Goal: Information Seeking & Learning: Learn about a topic

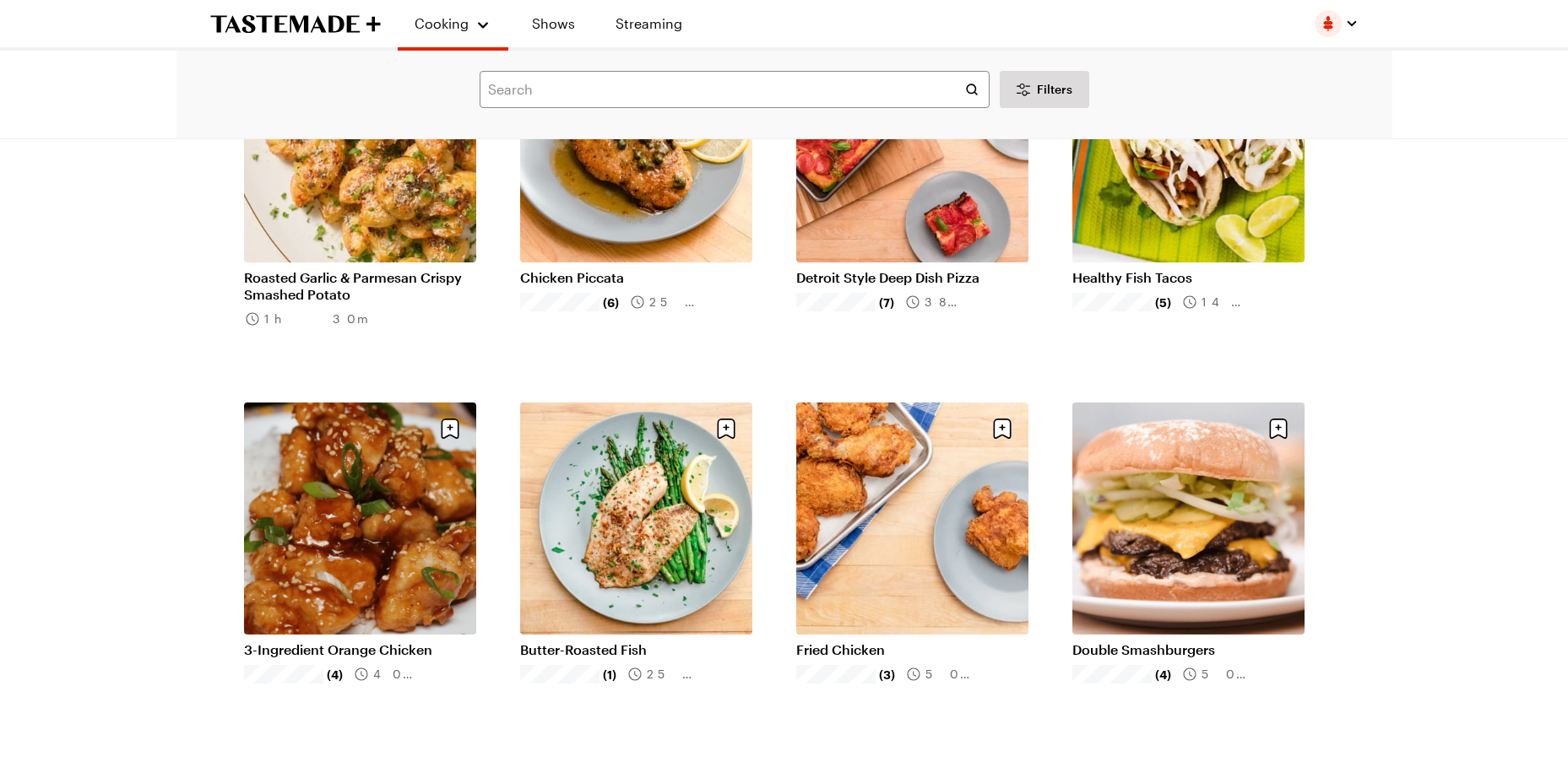
scroll to position [1350, 0]
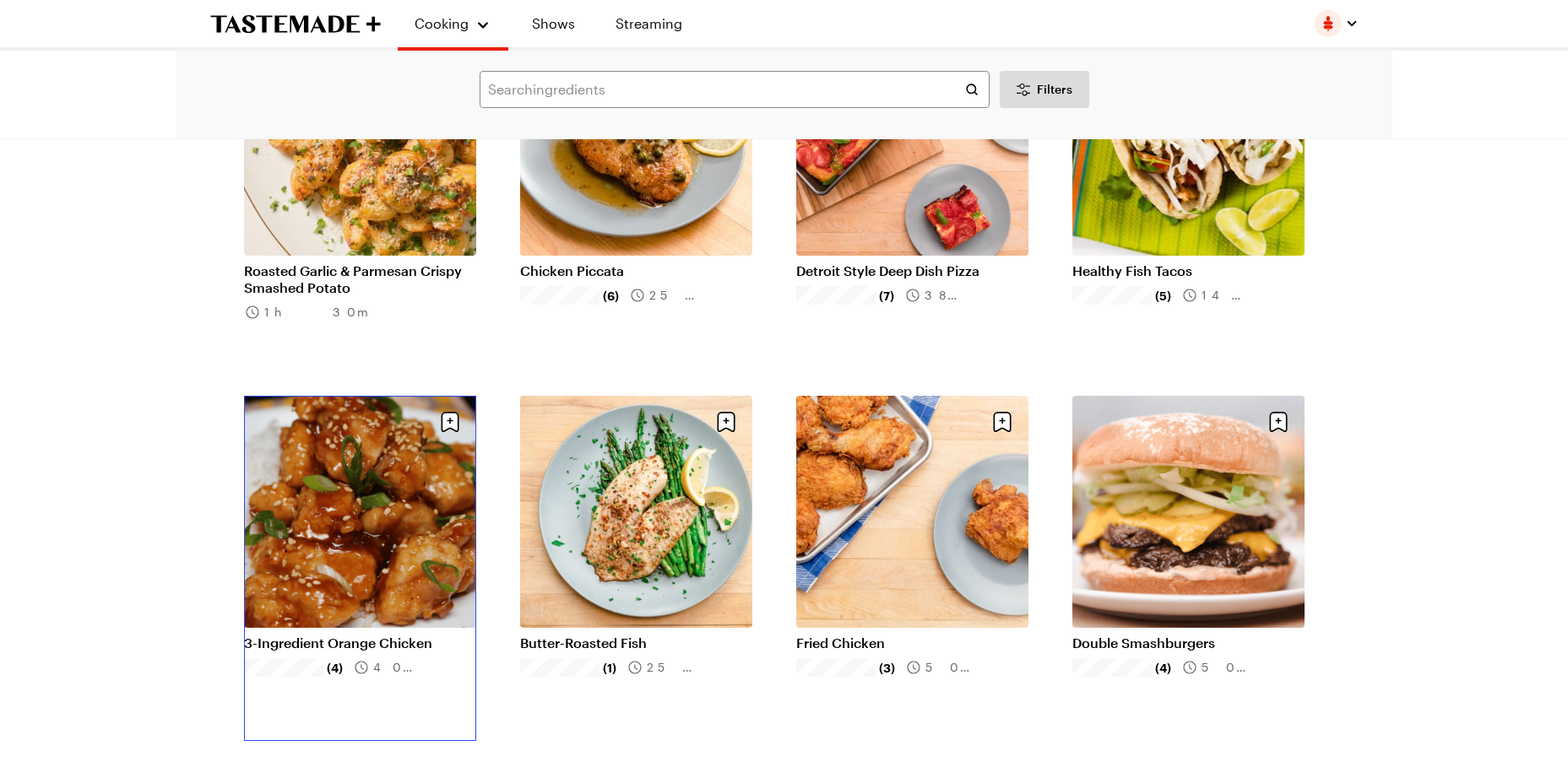
click at [334, 635] on link "3-Ingredient Orange Chicken" at bounding box center [360, 643] width 233 height 17
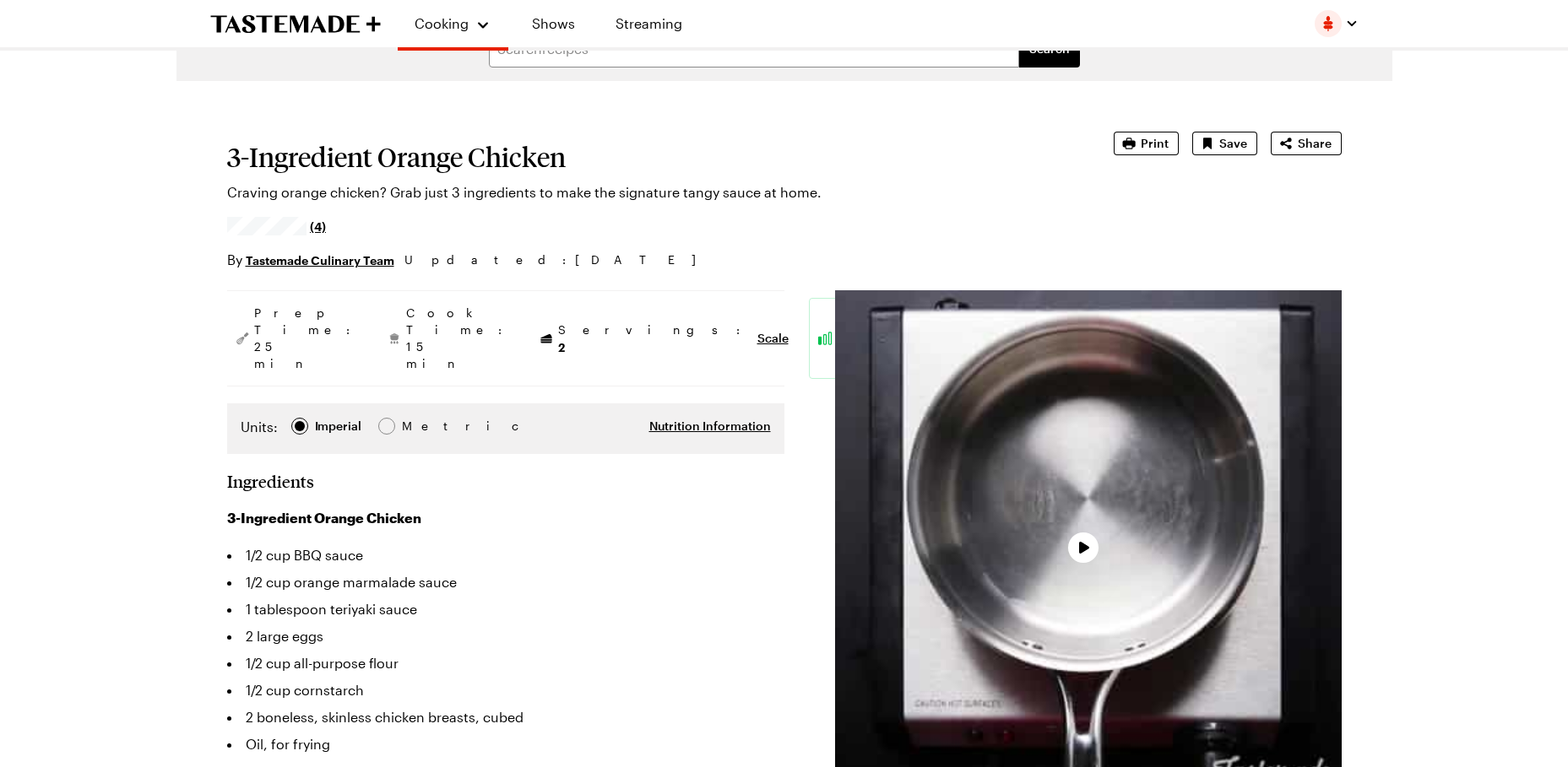
scroll to position [84, 0]
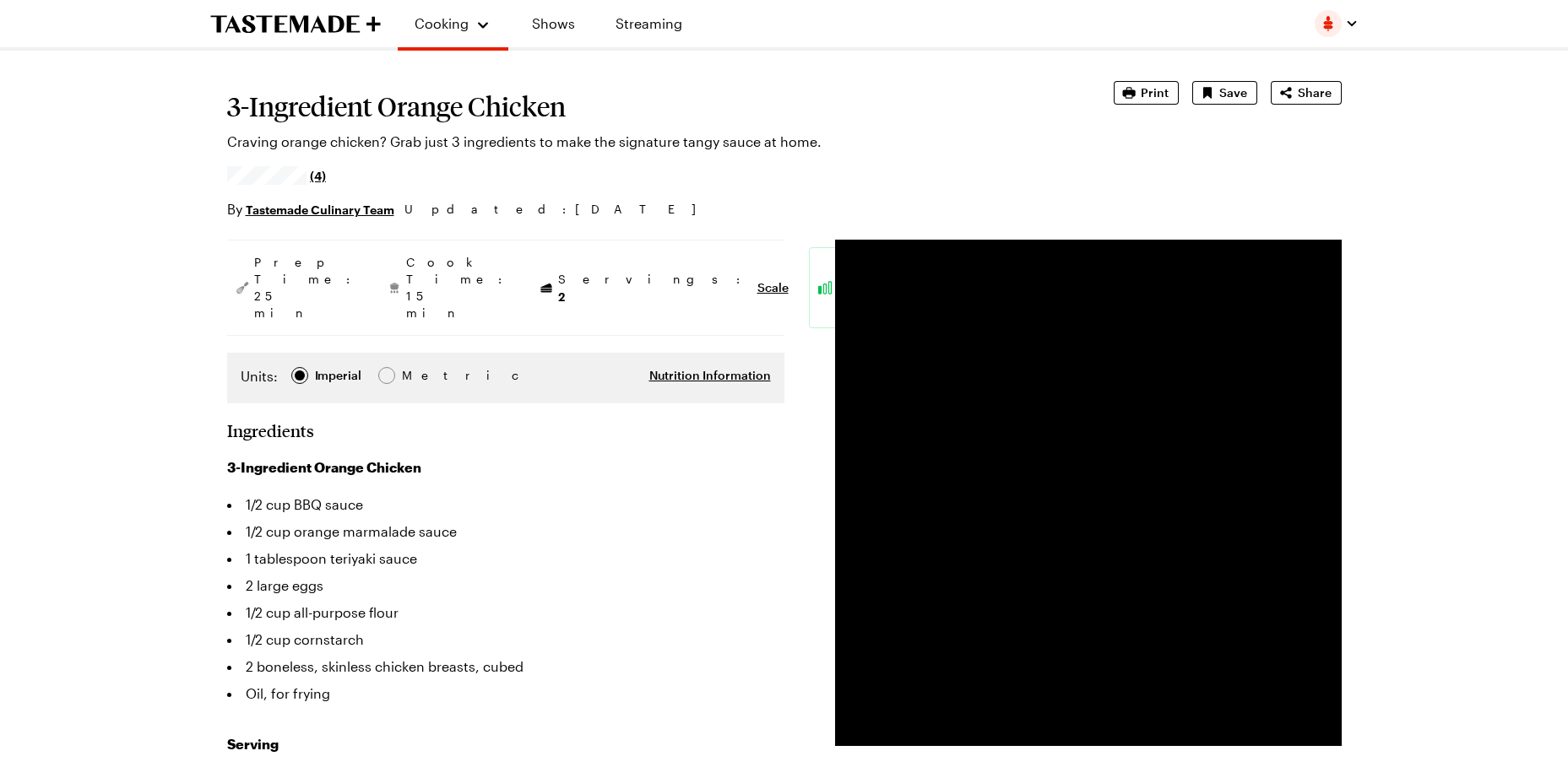
scroll to position [1350, 0]
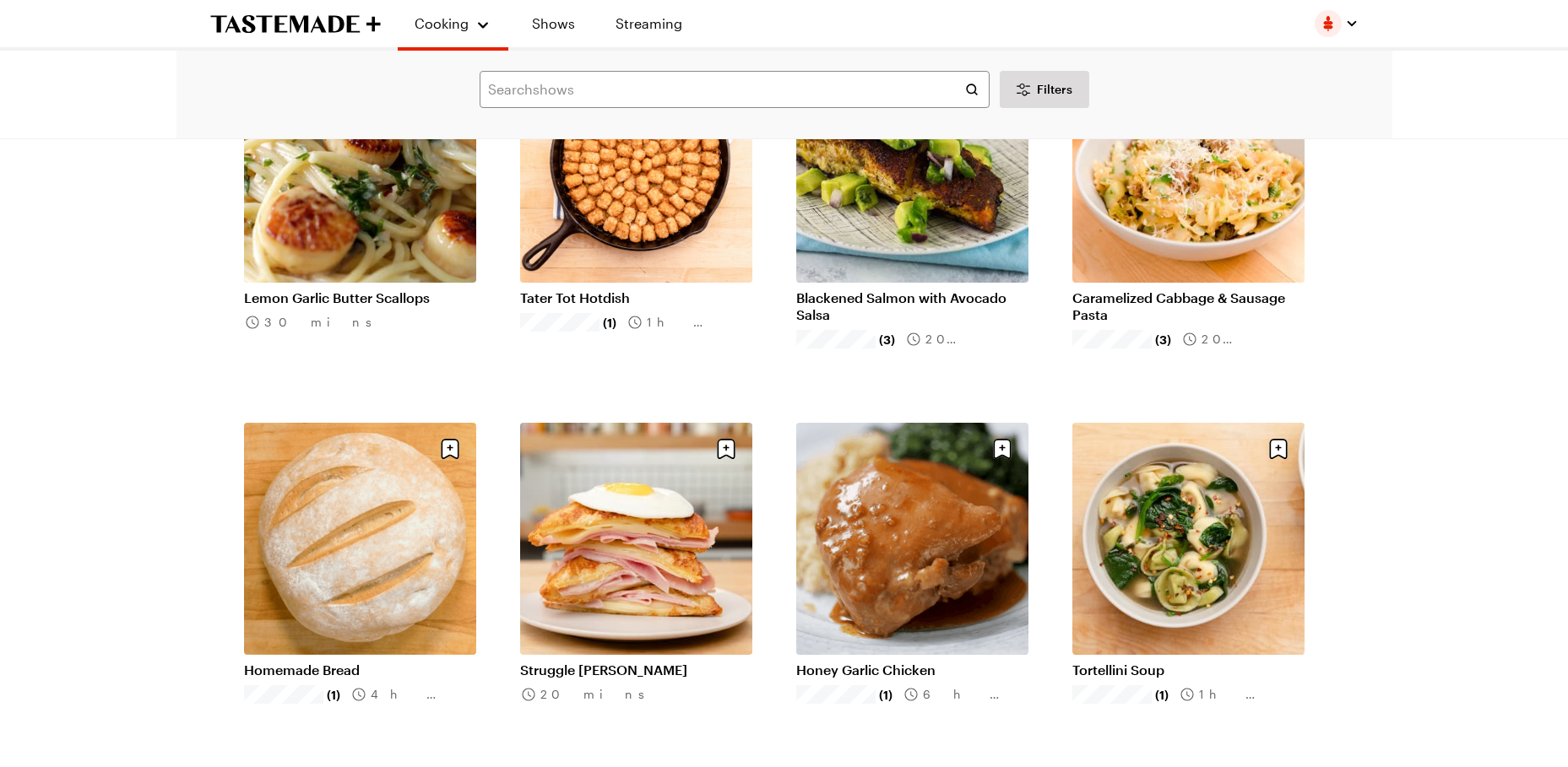
scroll to position [3968, 0]
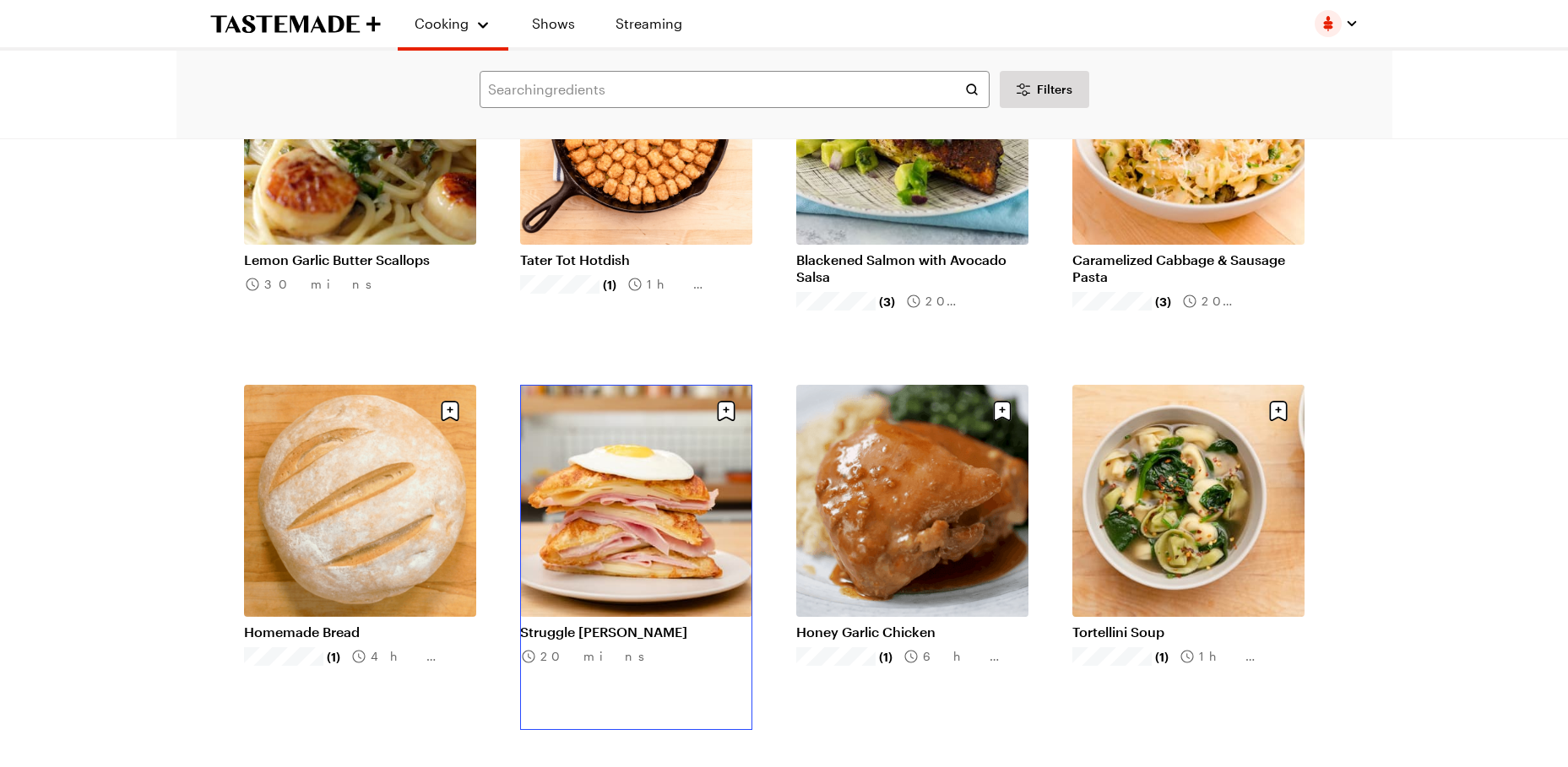
click at [605, 624] on link "Struggle Monte Cristo" at bounding box center [636, 632] width 233 height 17
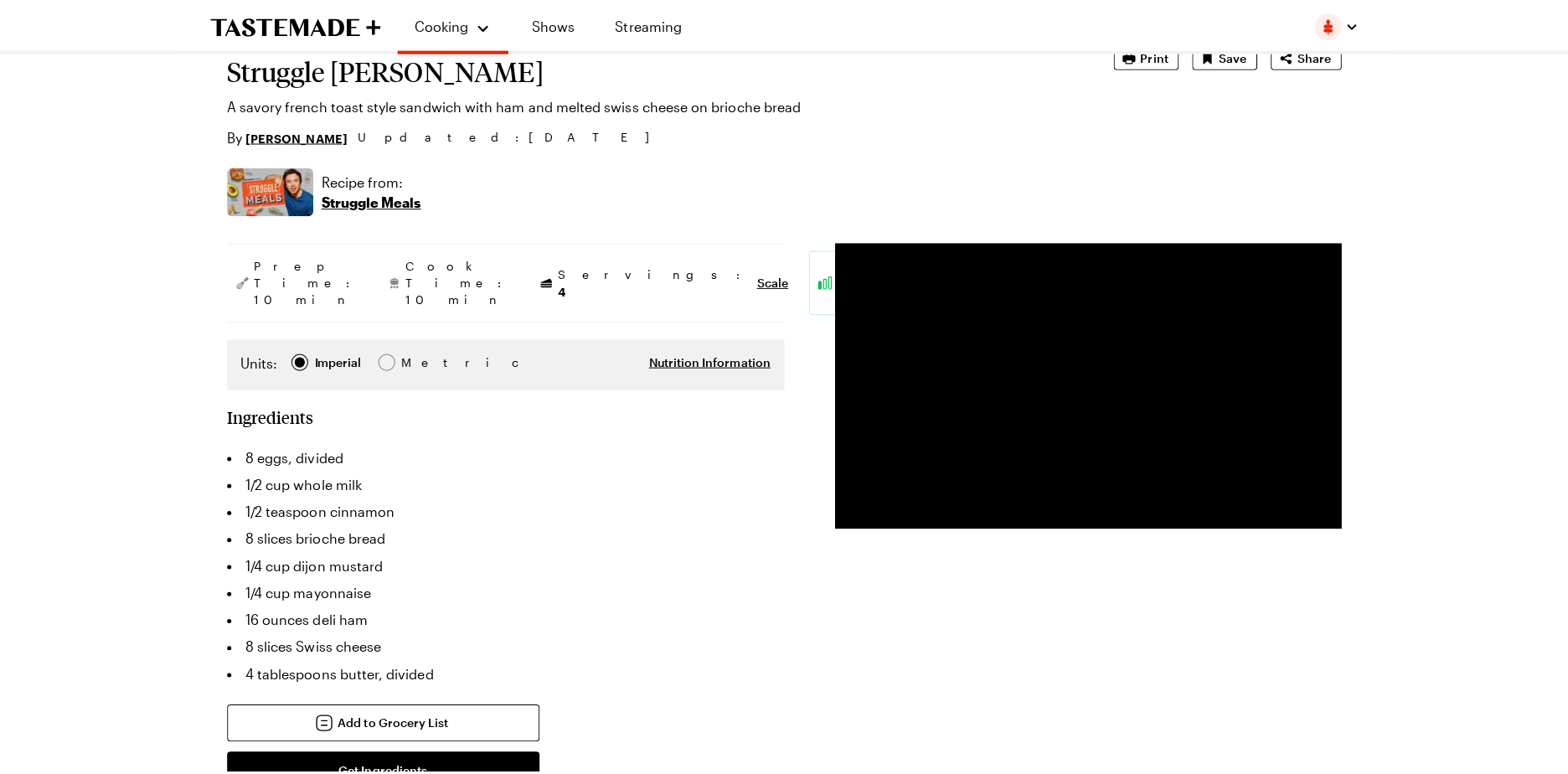
scroll to position [83, 0]
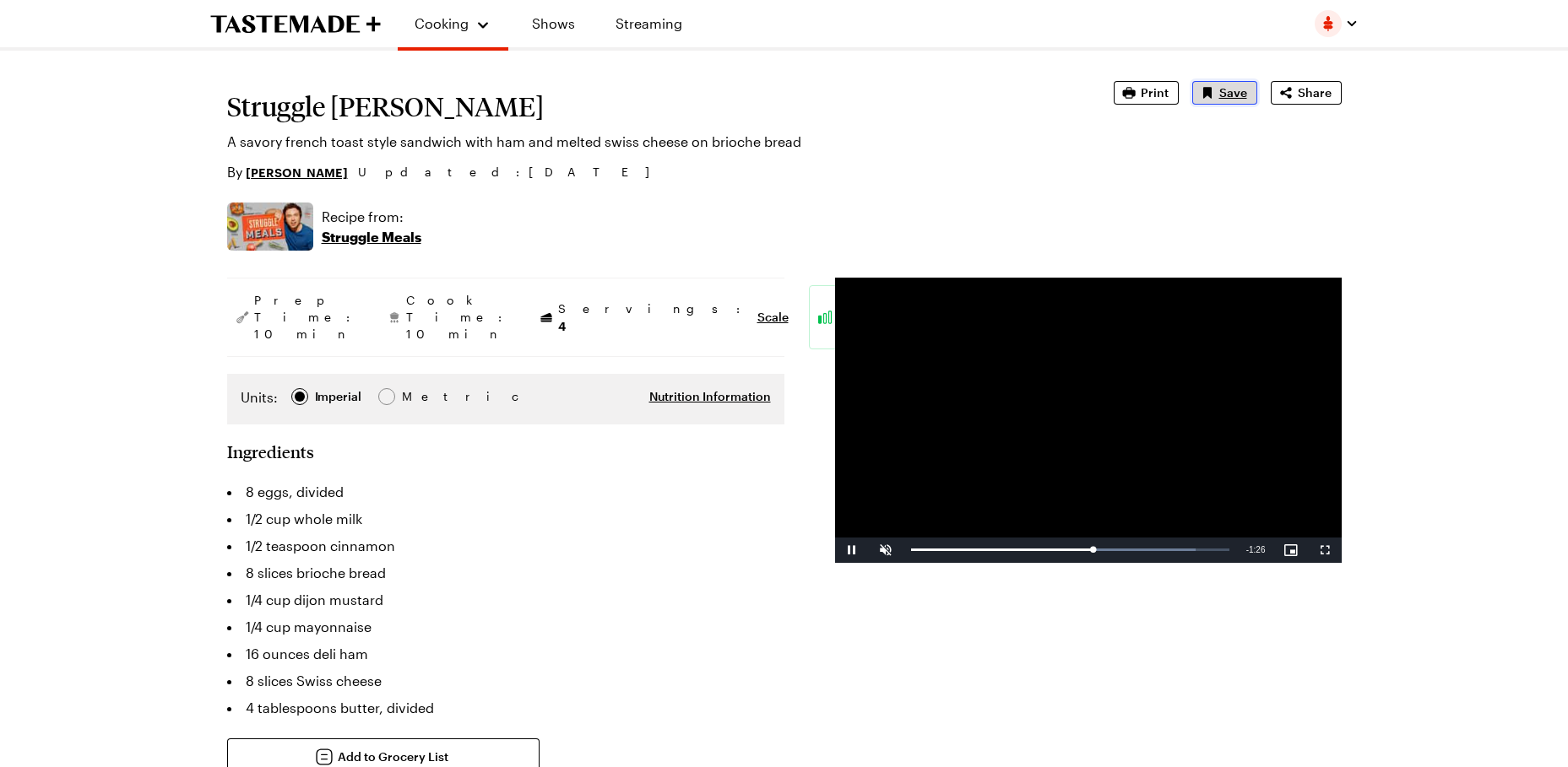
click at [1214, 88] on icon "Save recipe" at bounding box center [1208, 93] width 17 height 17
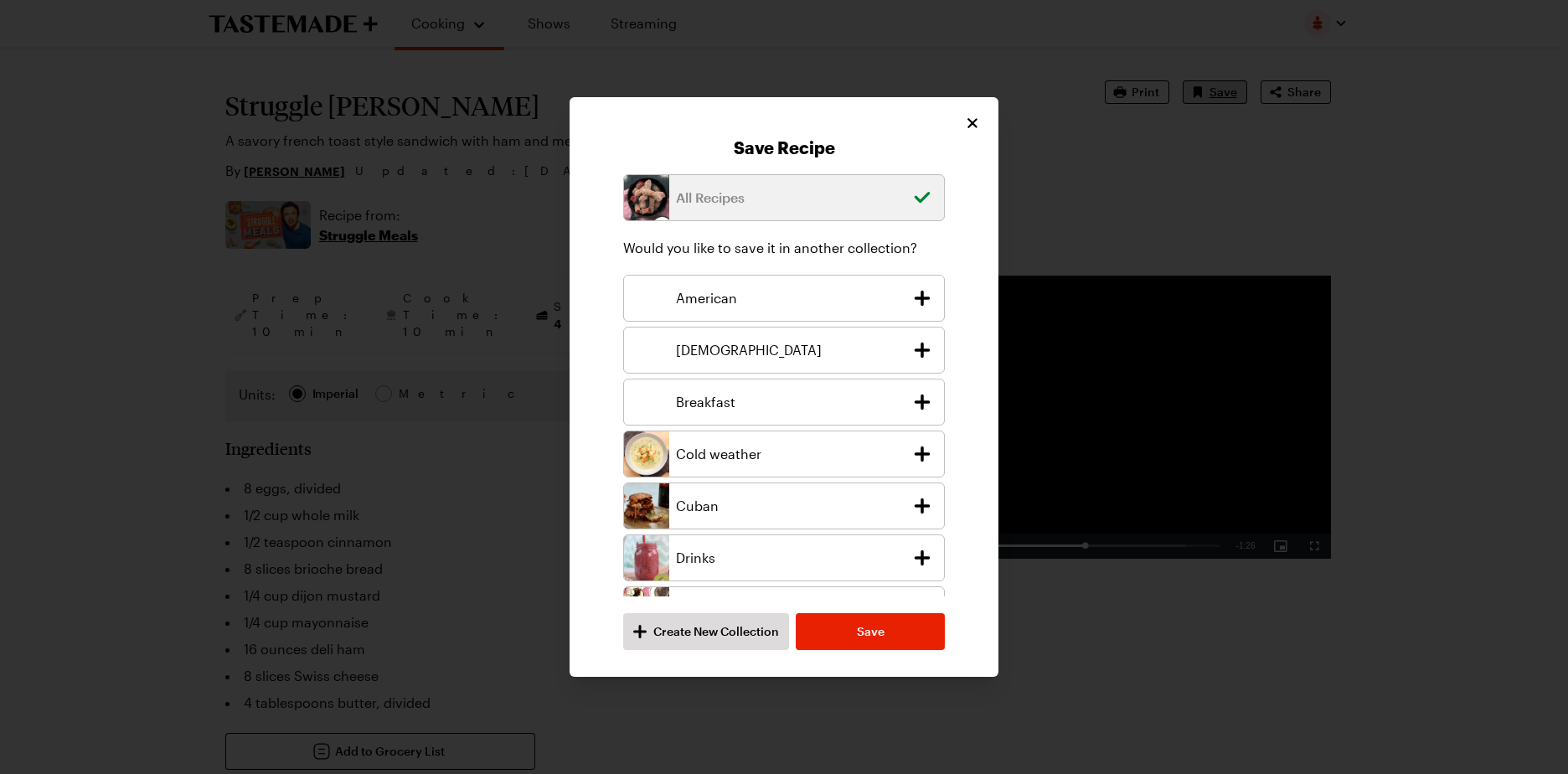
type textarea "x"
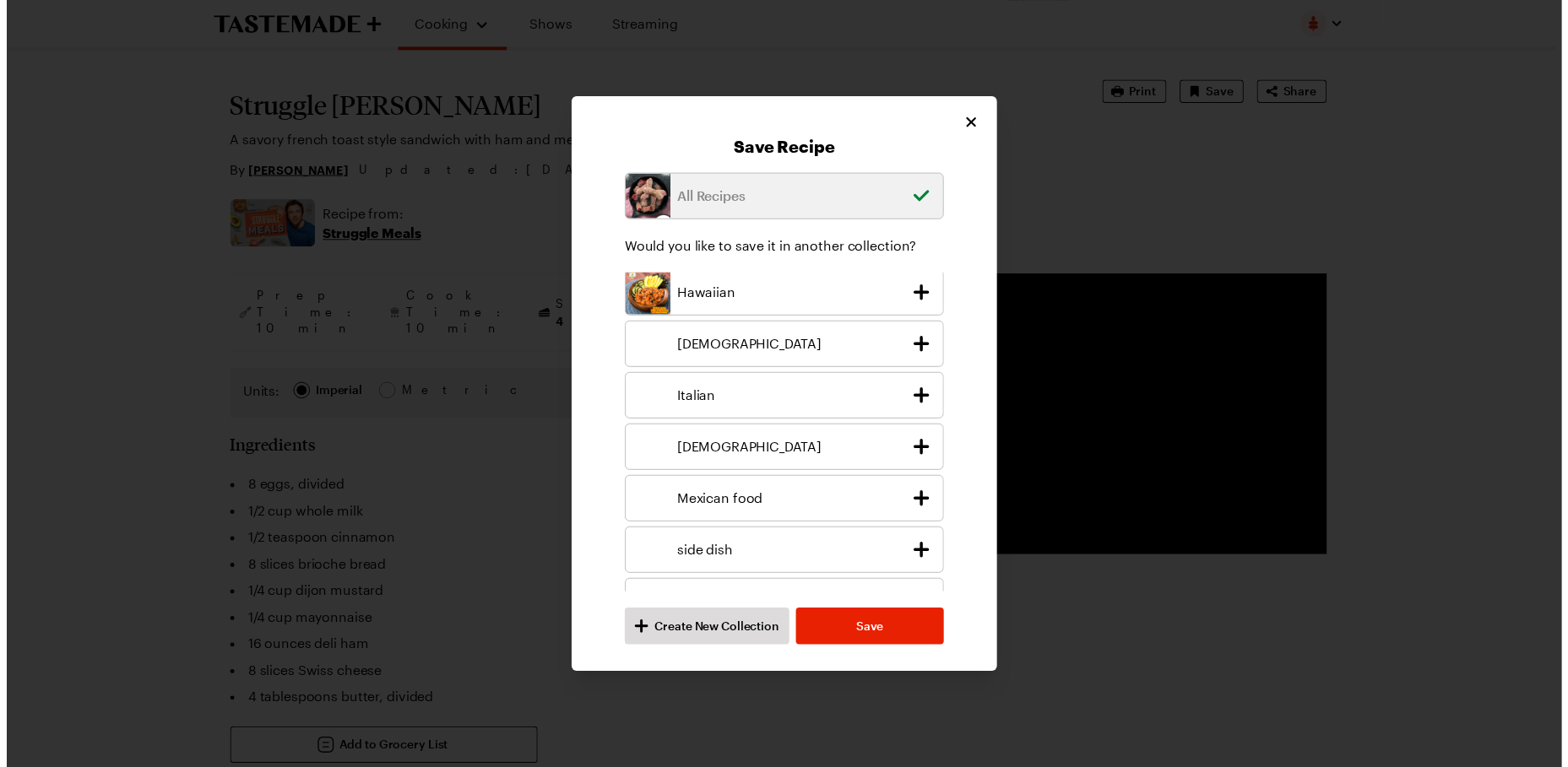
scroll to position [456, 0]
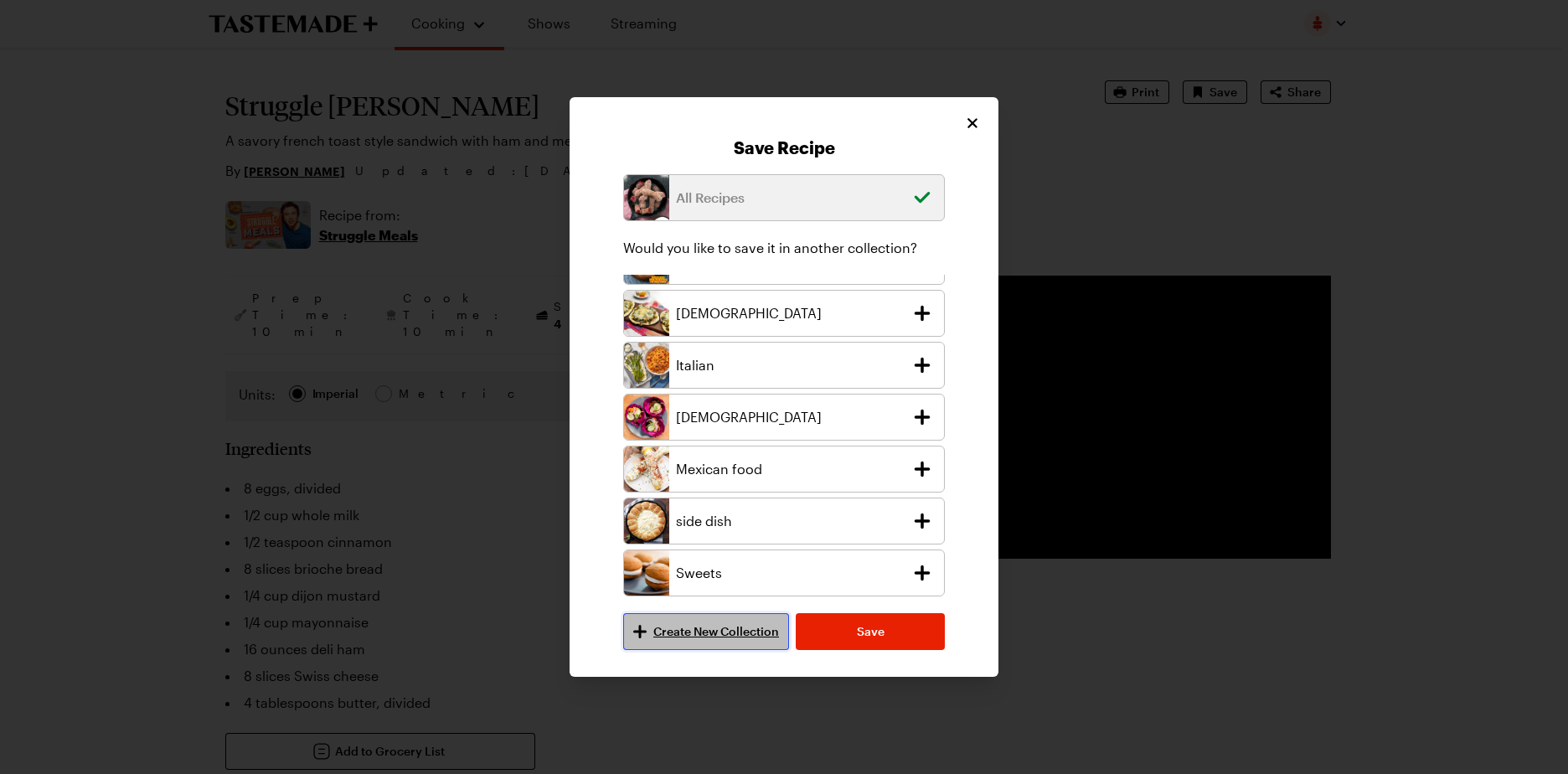
click at [697, 632] on span "Create New Collection" at bounding box center [716, 632] width 126 height 17
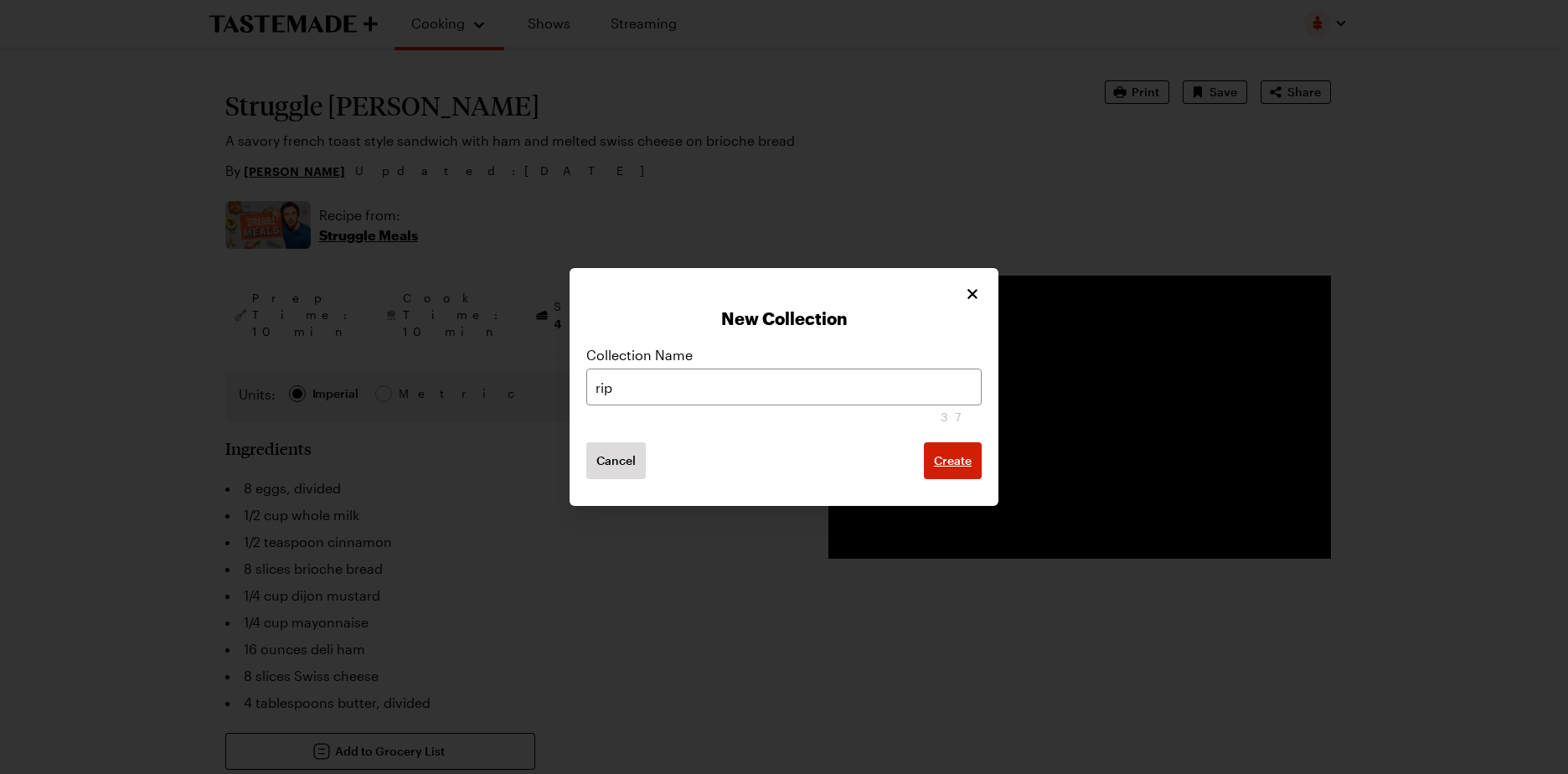
type input "rip"
click at [947, 462] on span "Create" at bounding box center [953, 461] width 37 height 17
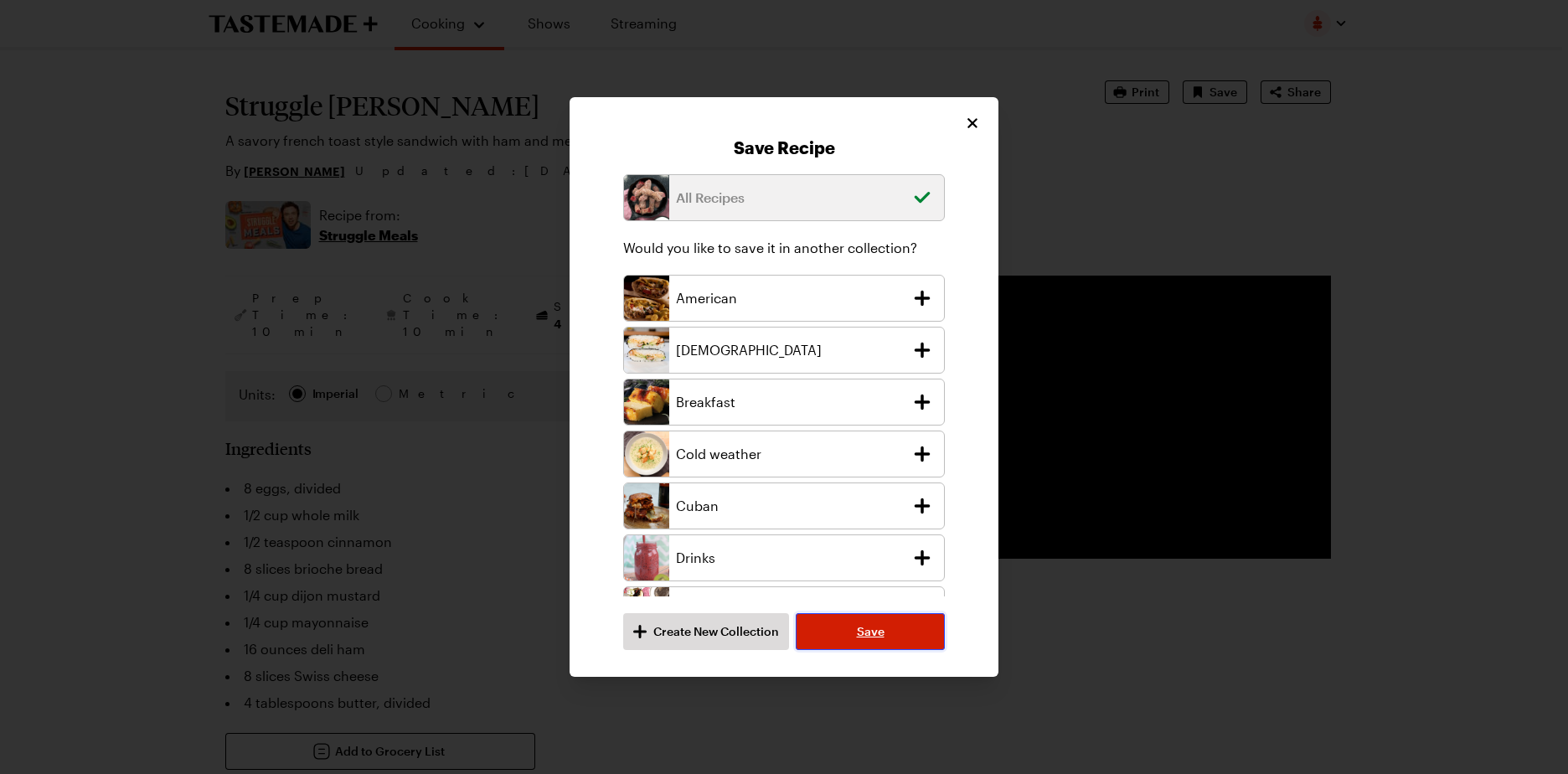
click at [862, 624] on span "Save" at bounding box center [871, 632] width 27 height 17
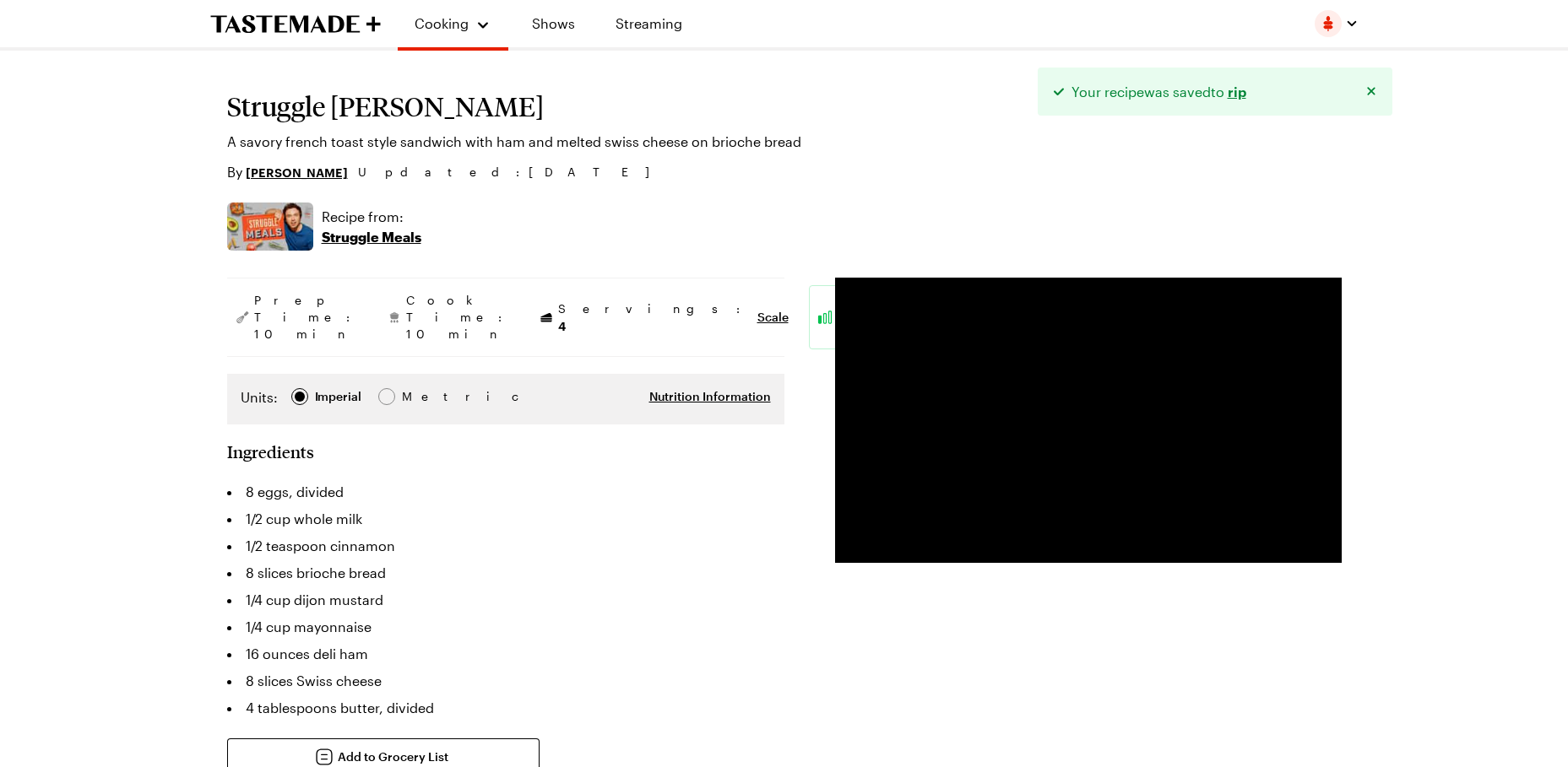
type textarea "x"
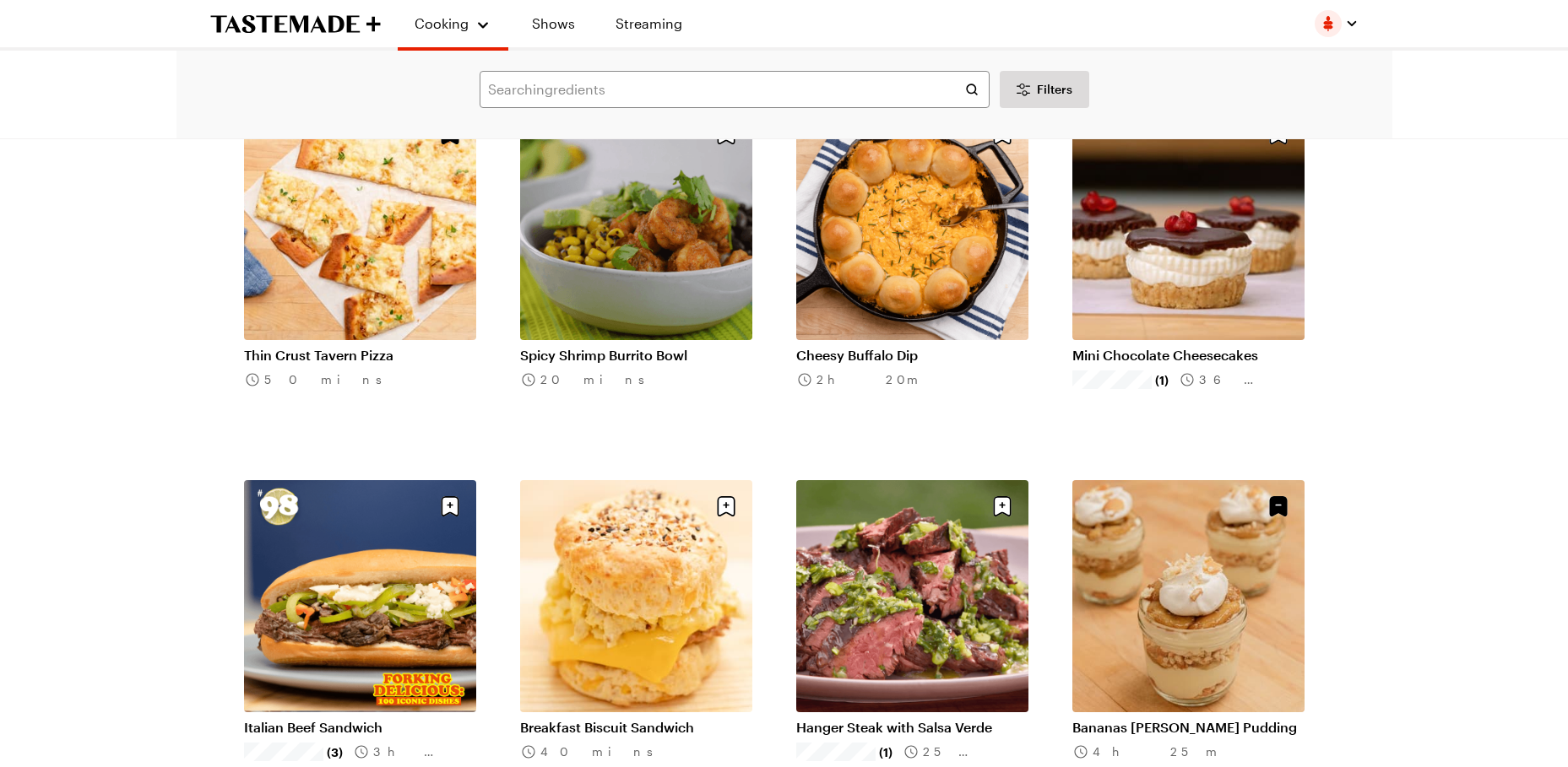
scroll to position [5772, 0]
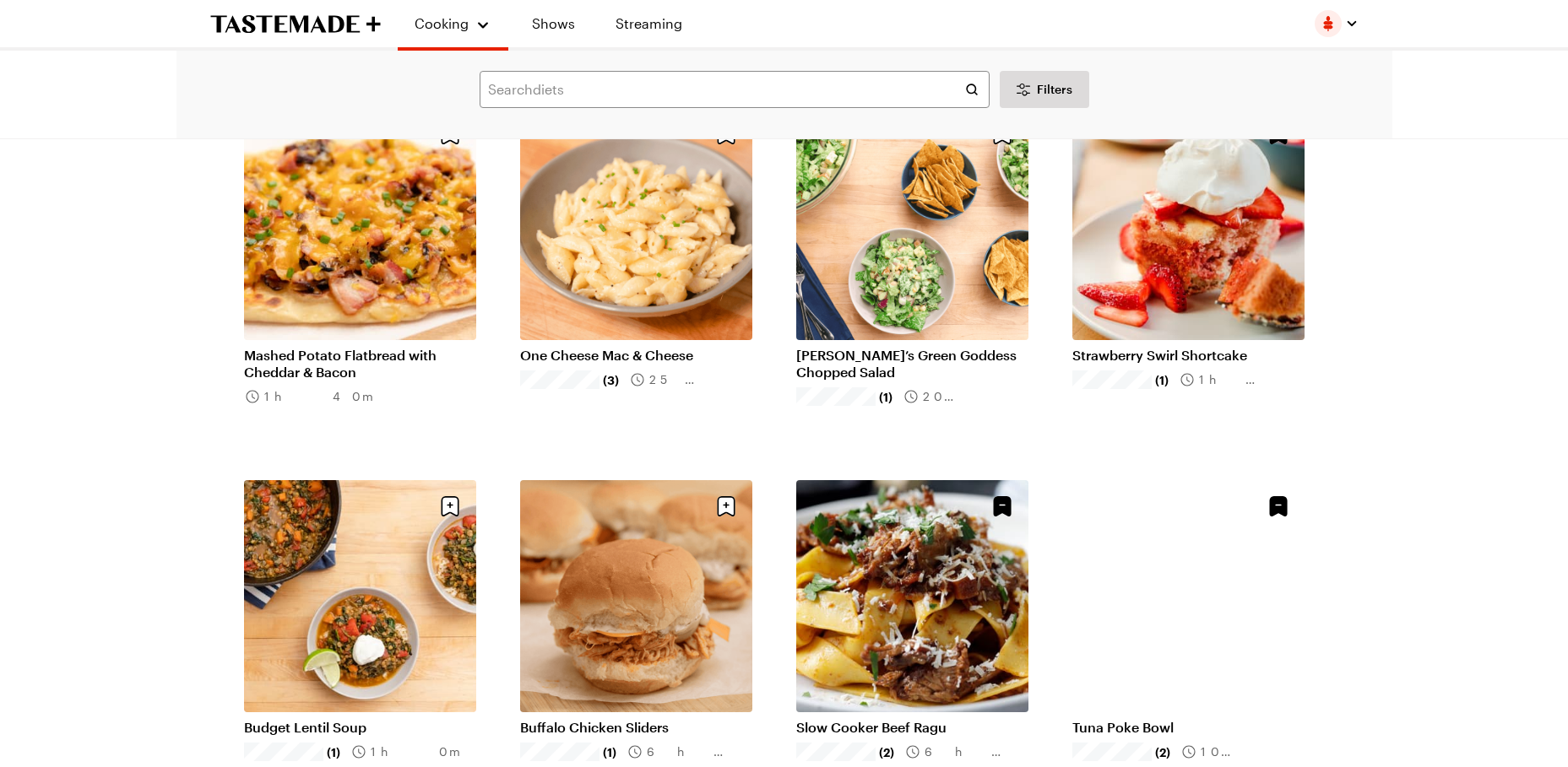
scroll to position [8052, 0]
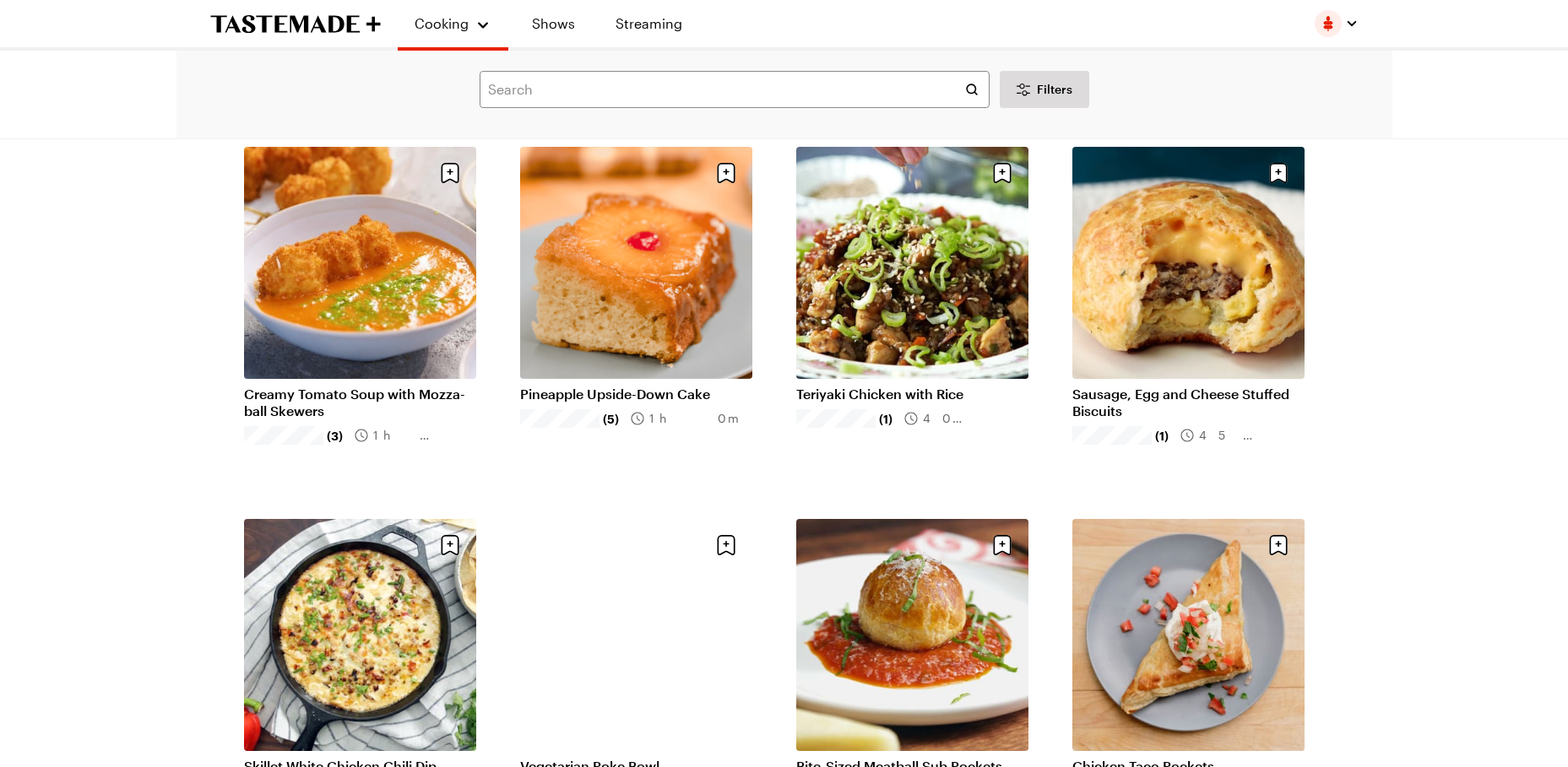
scroll to position [10246, 0]
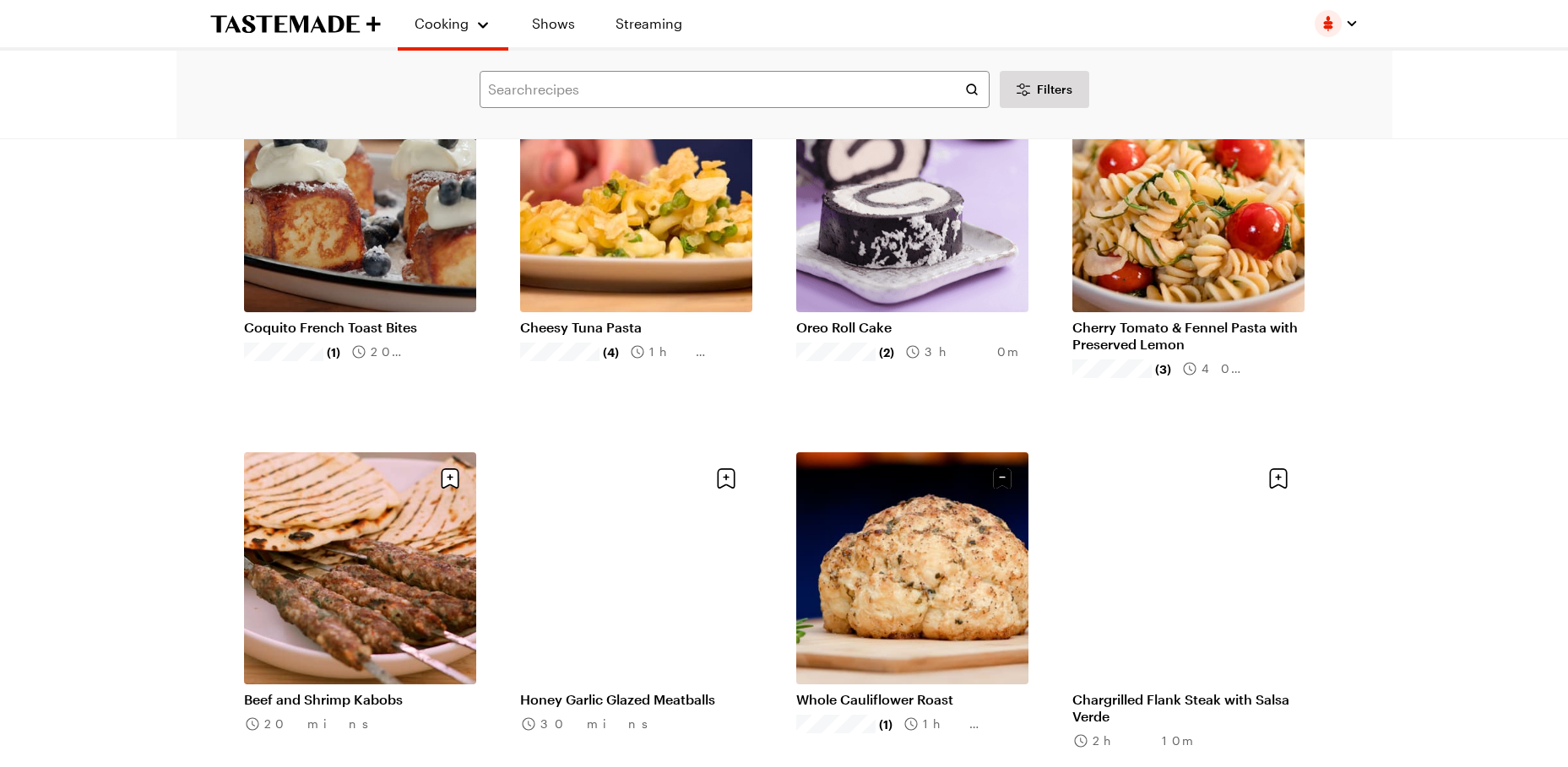
scroll to position [12864, 0]
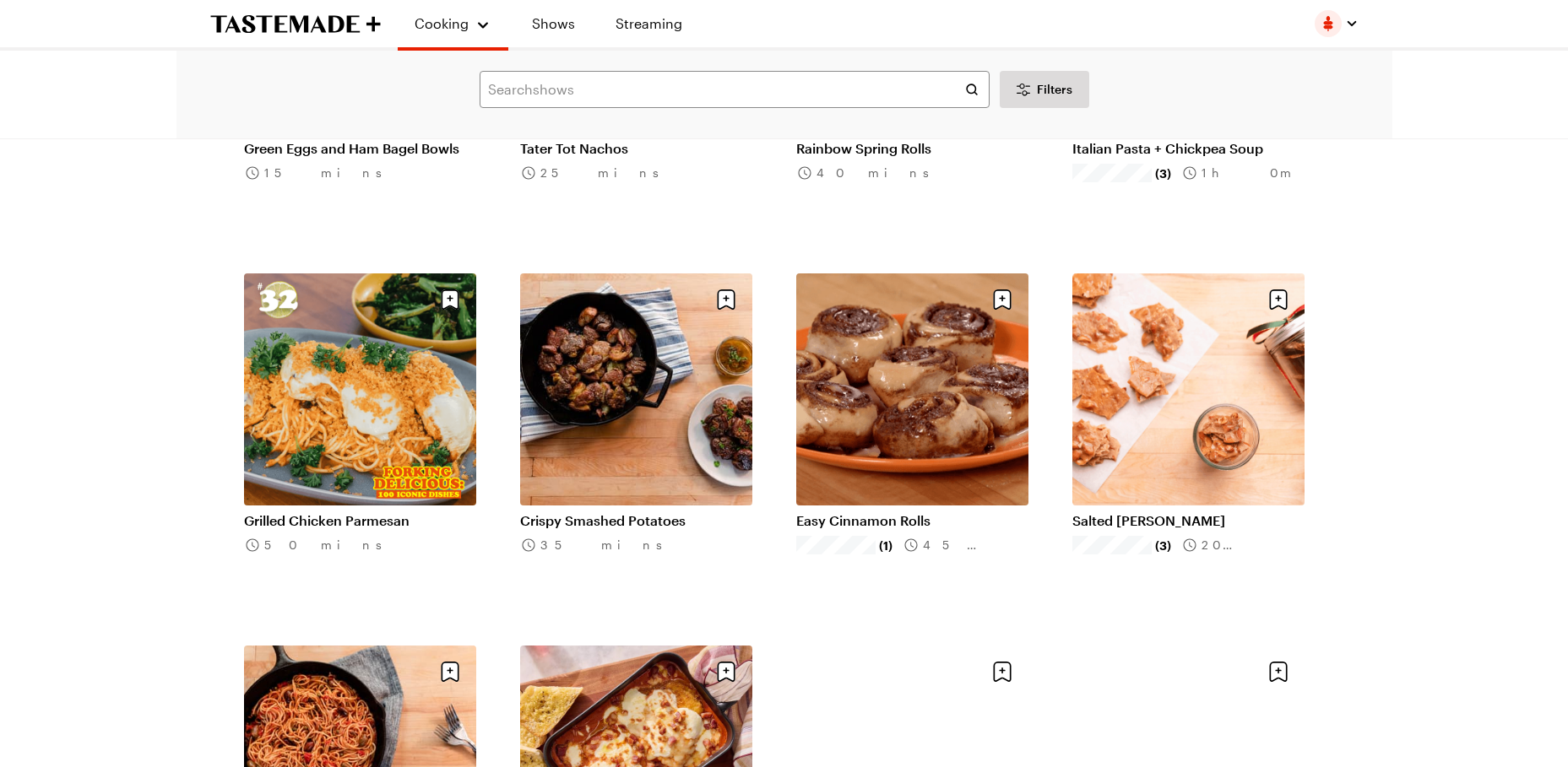
scroll to position [14890, 0]
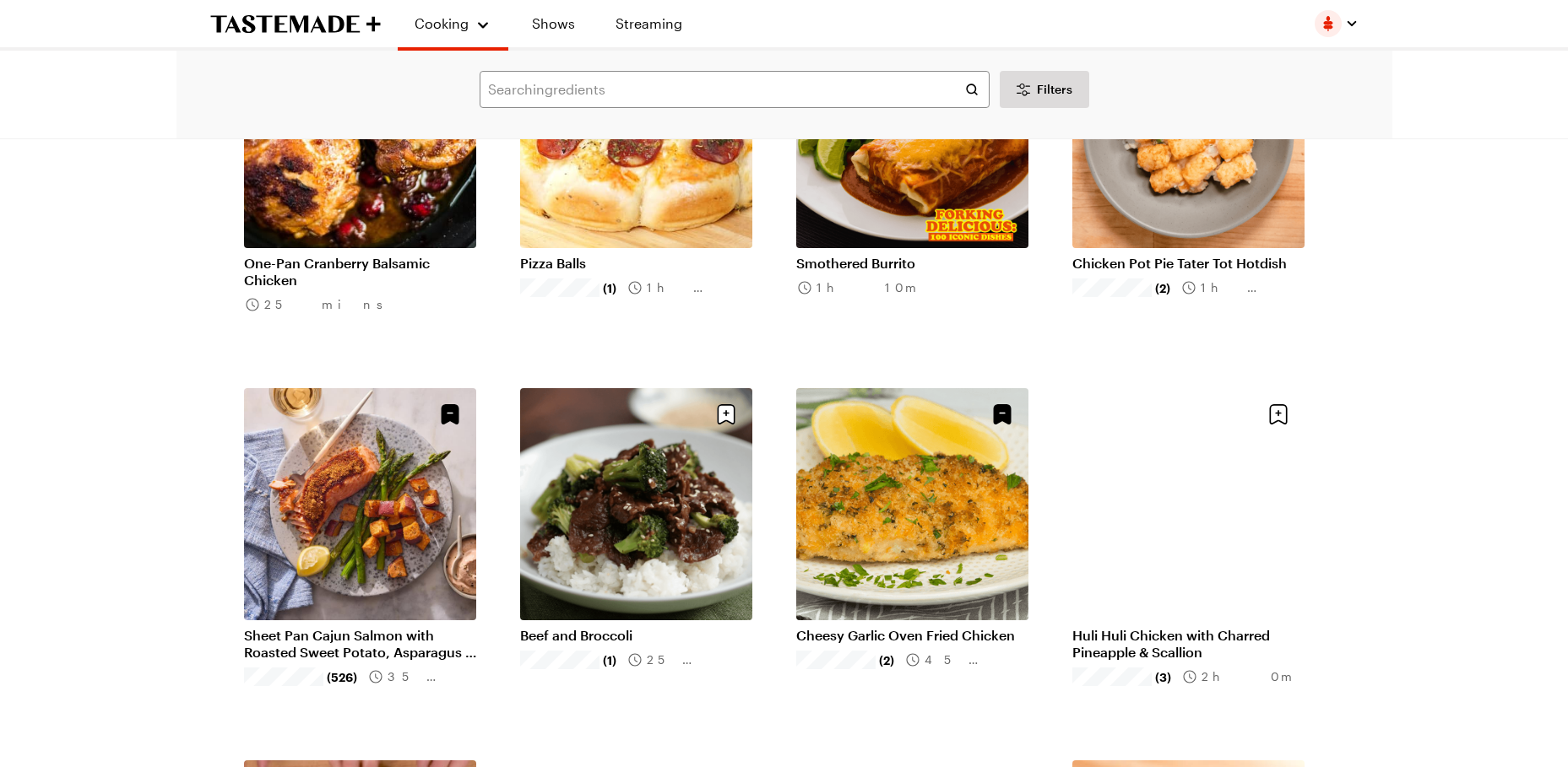
scroll to position [17000, 0]
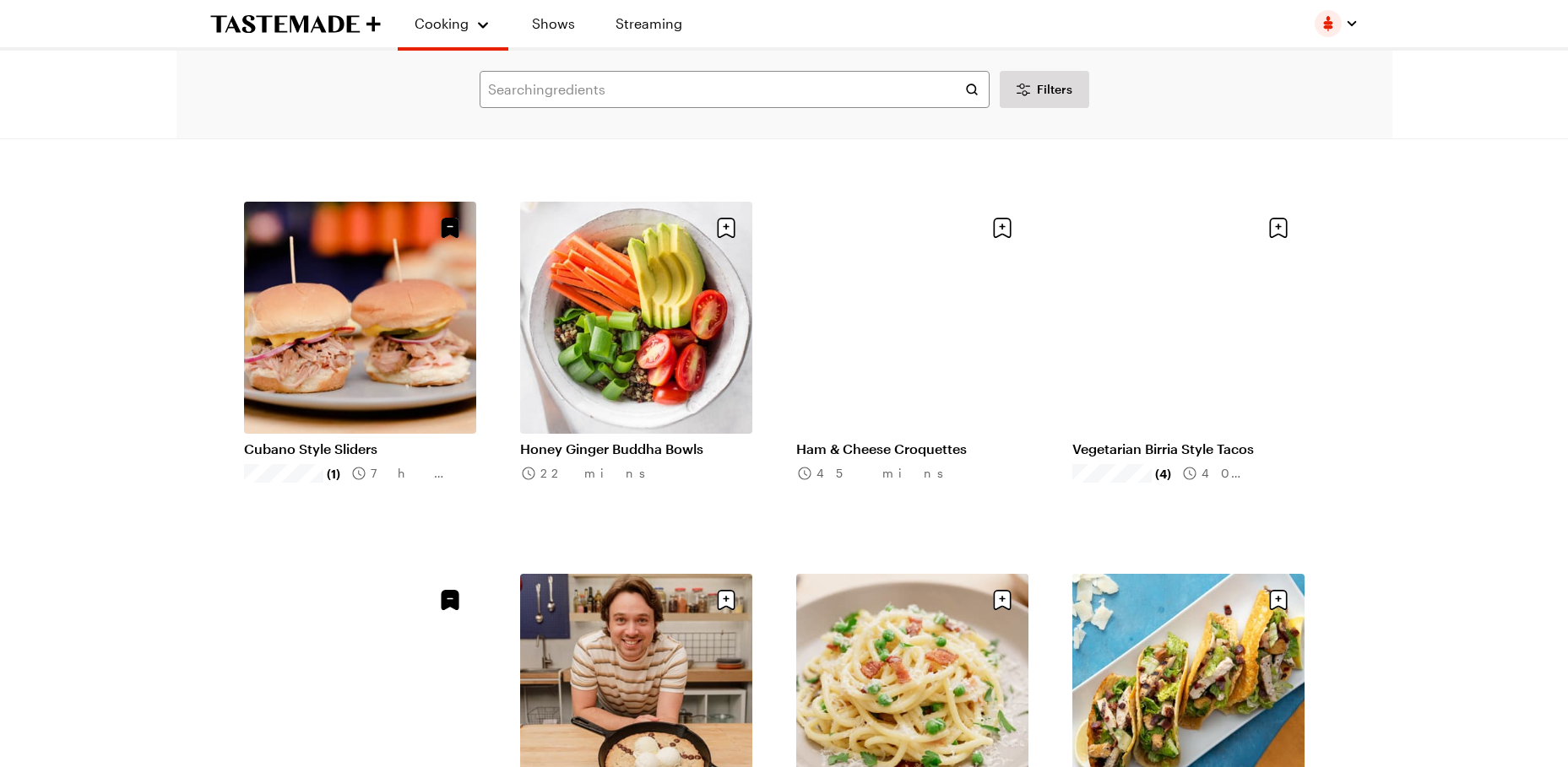
scroll to position [18689, 0]
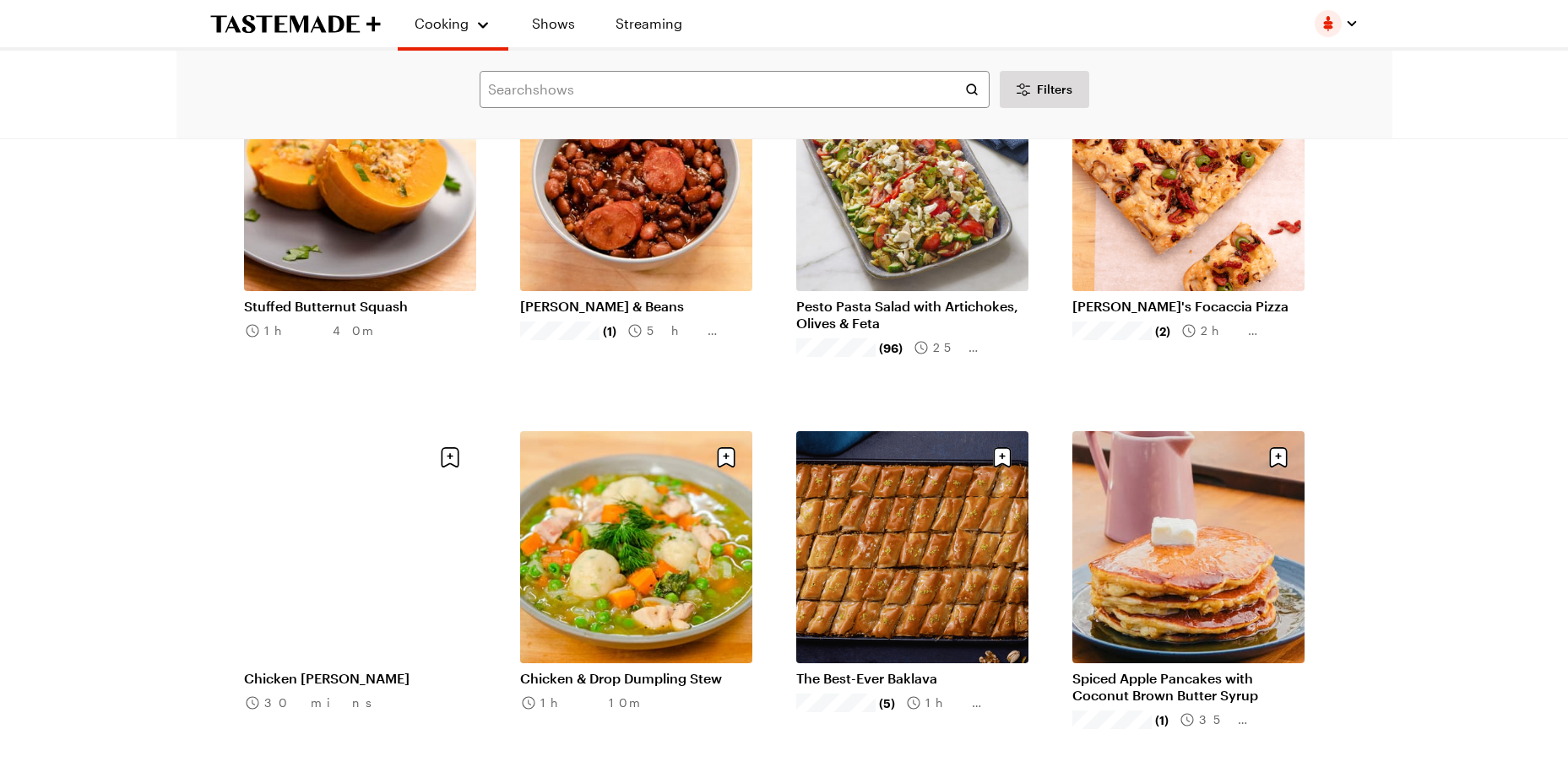
scroll to position [21052, 0]
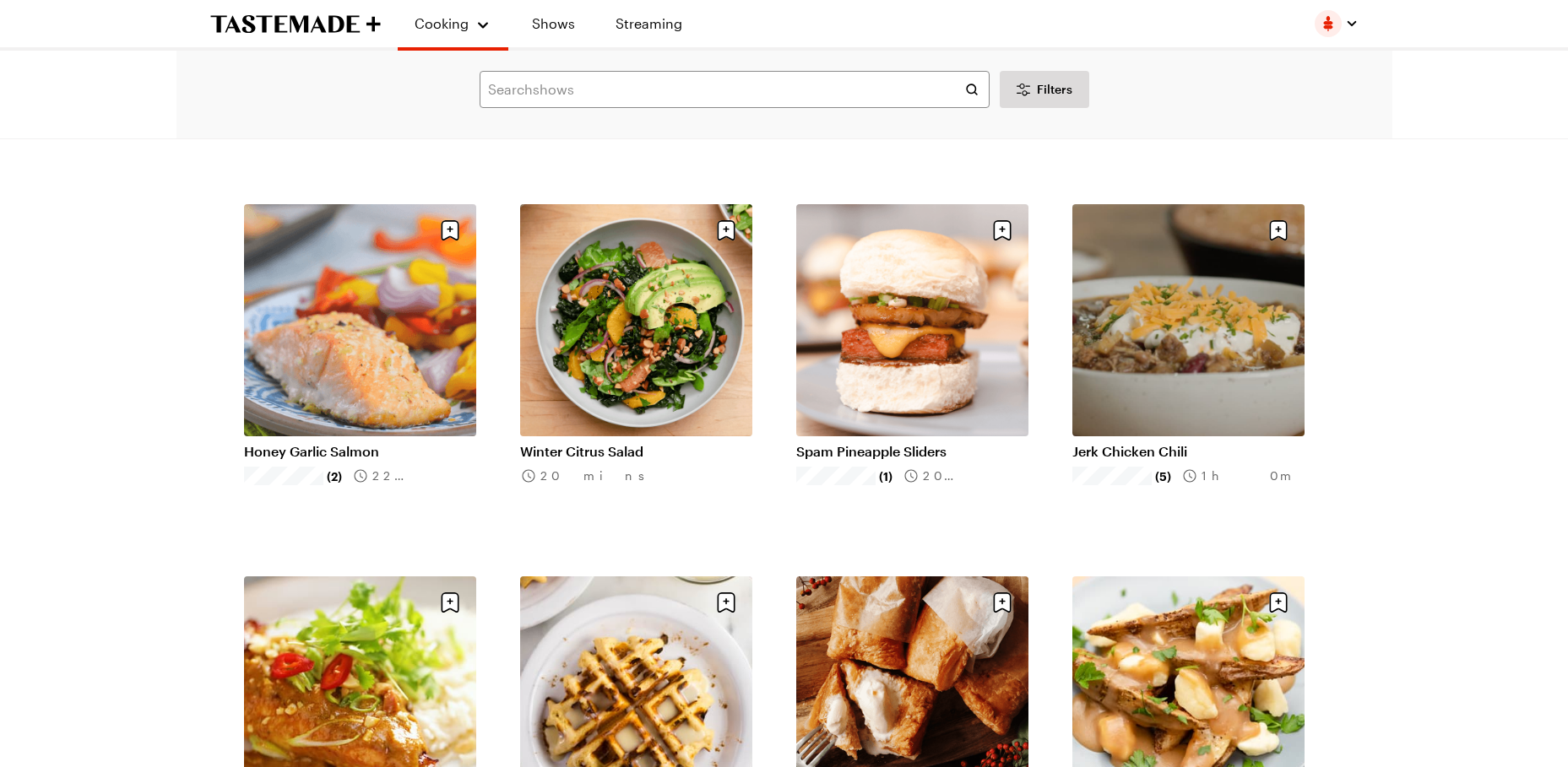
scroll to position [21617, 0]
